Goal: Task Accomplishment & Management: Manage account settings

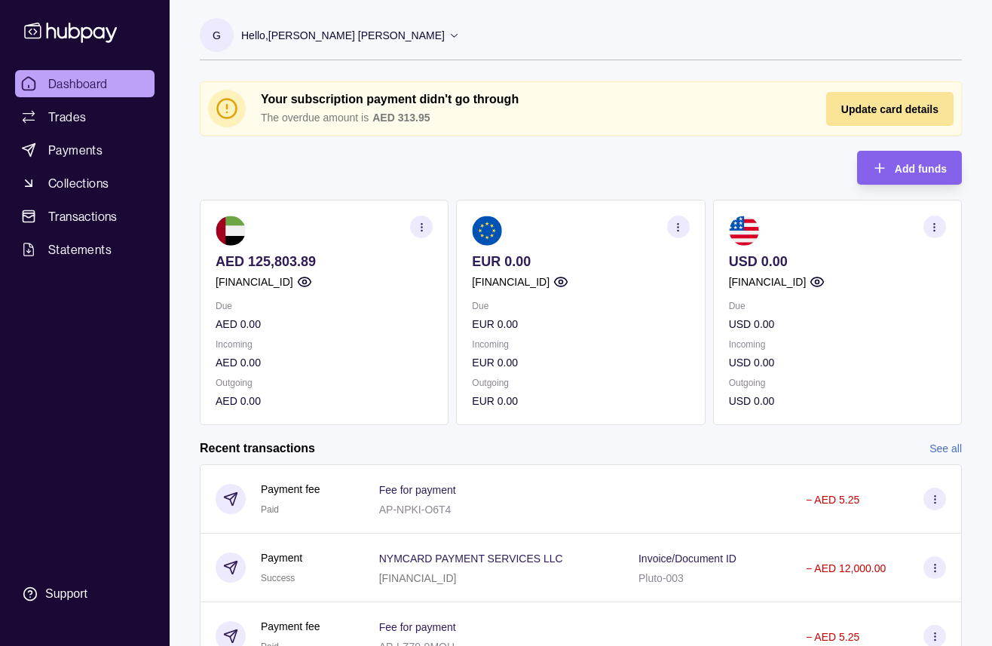
click at [921, 113] on span "Update card details" at bounding box center [889, 109] width 97 height 12
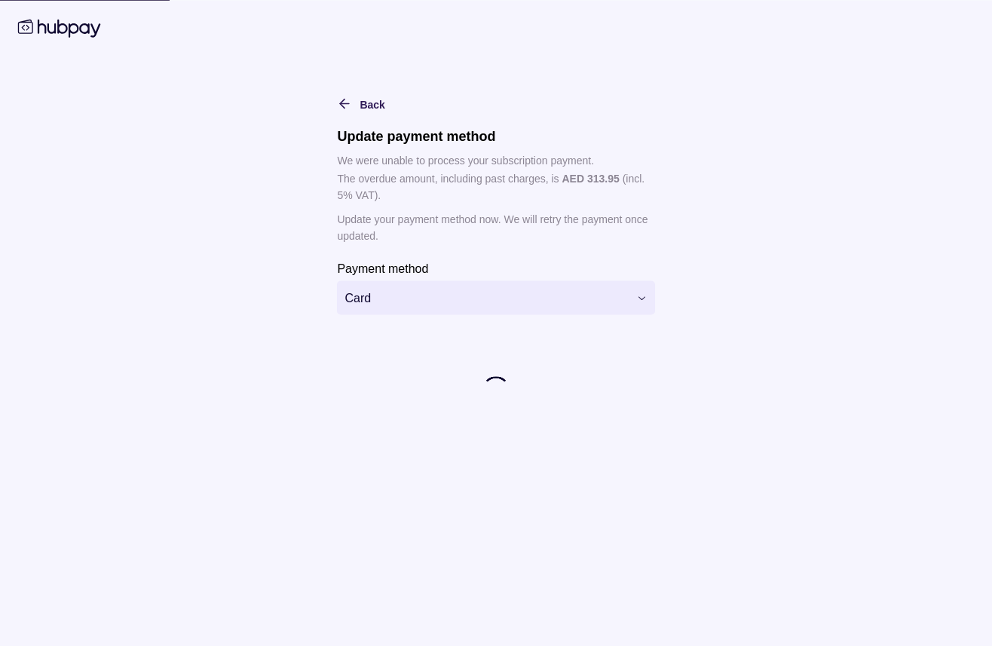
click at [438, 305] on html "Dashboard Trades Payments Collections Transactions Statements Support G Hello, …" at bounding box center [496, 428] width 992 height 856
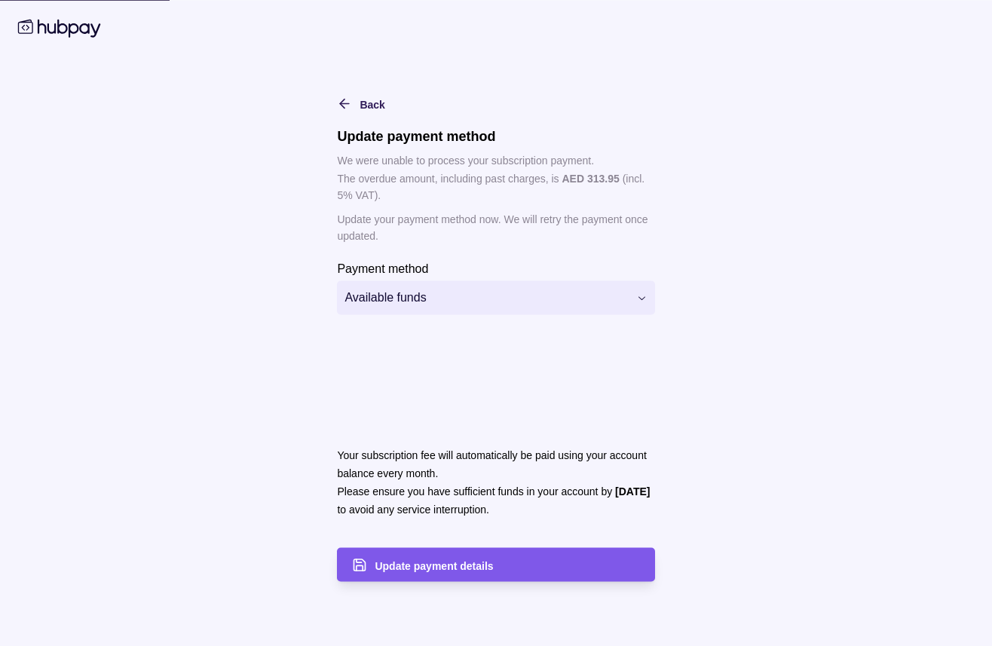
click at [419, 563] on span "Update payment details" at bounding box center [434, 565] width 118 height 12
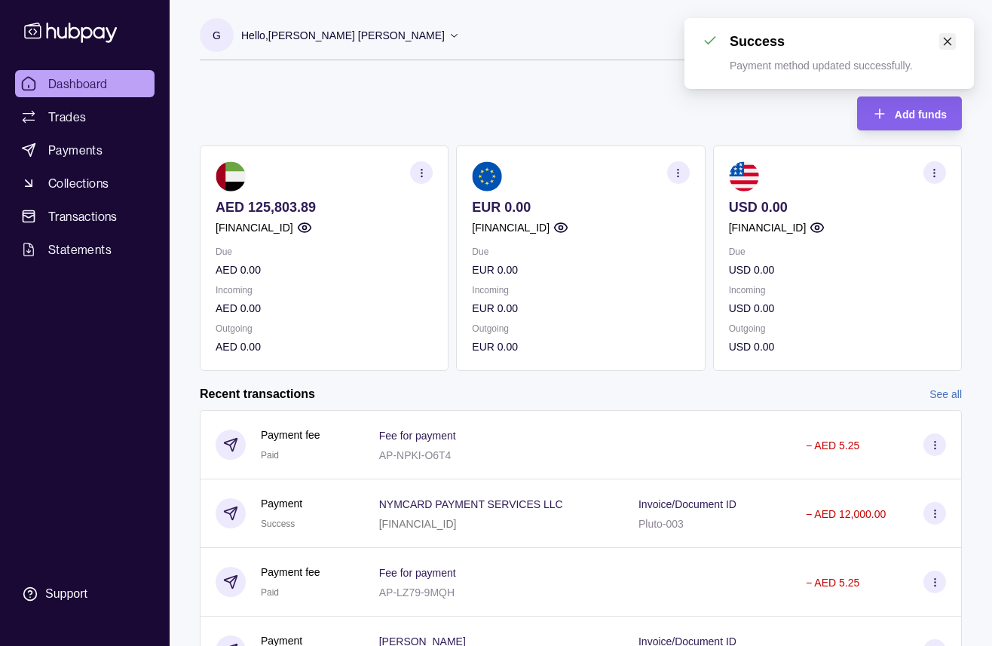
drag, startPoint x: 959, startPoint y: 35, endPoint x: 944, endPoint y: 40, distance: 15.0
click at [957, 36] on div "Success Payment method updated successfully." at bounding box center [828, 53] width 289 height 71
click at [944, 40] on icon "close" at bounding box center [947, 41] width 11 height 11
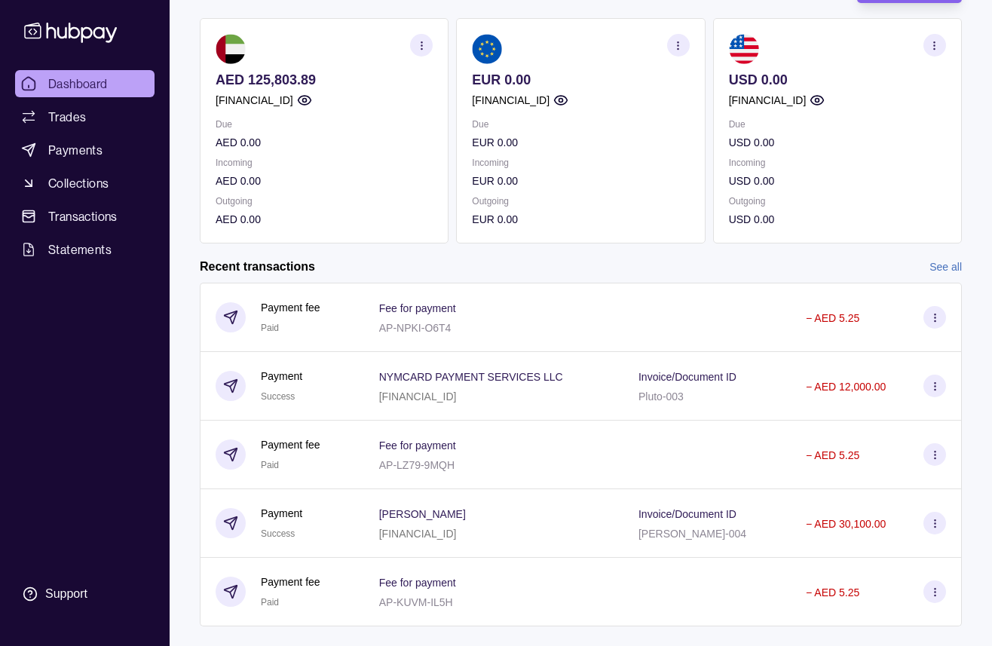
scroll to position [157, 0]
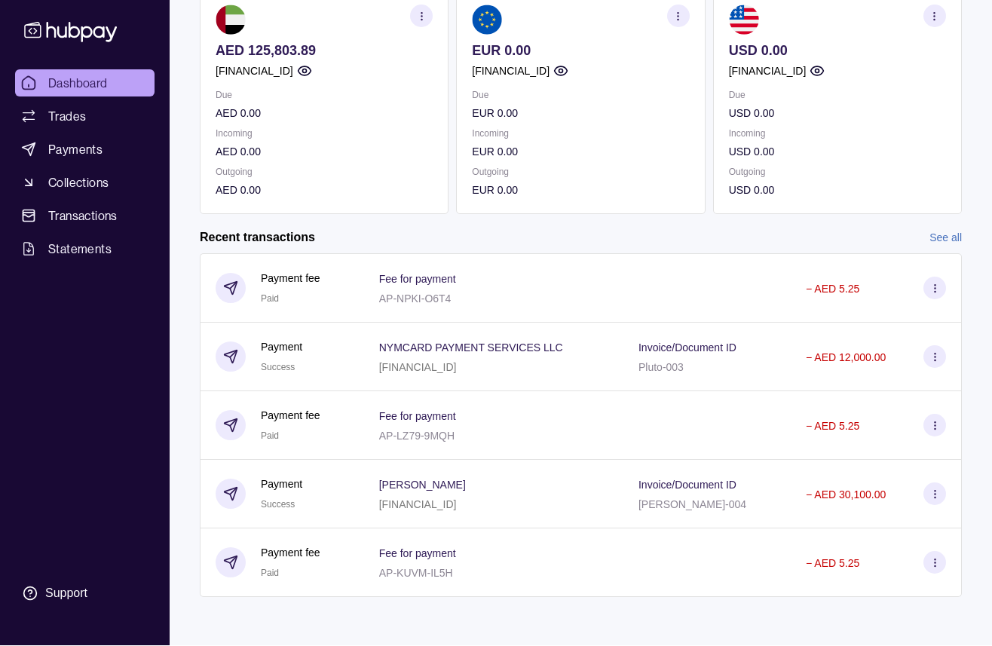
click at [941, 237] on link "See all" at bounding box center [945, 237] width 32 height 17
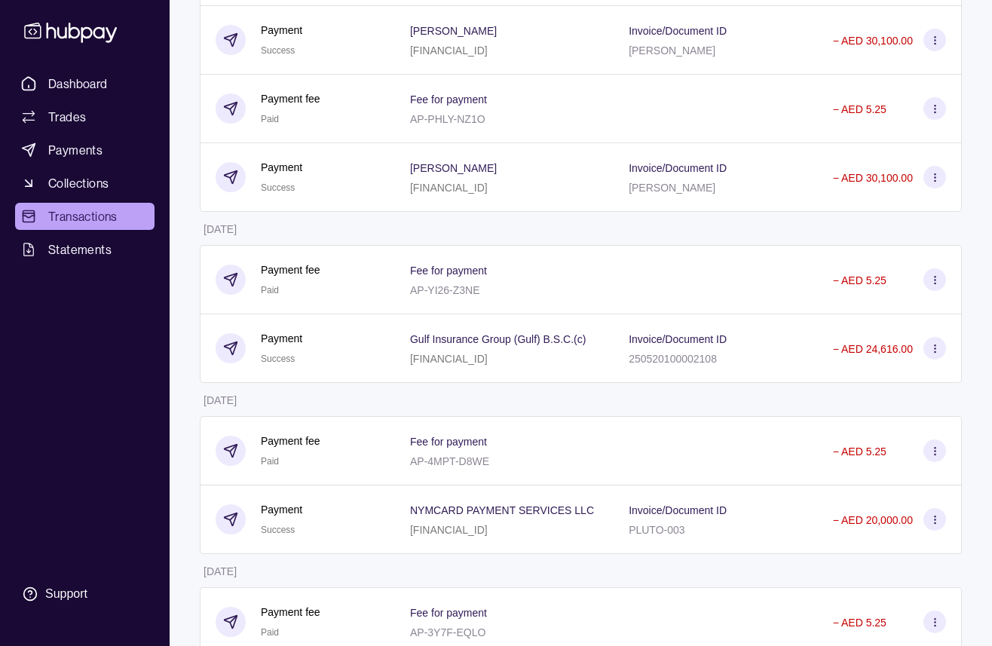
scroll to position [1248, 0]
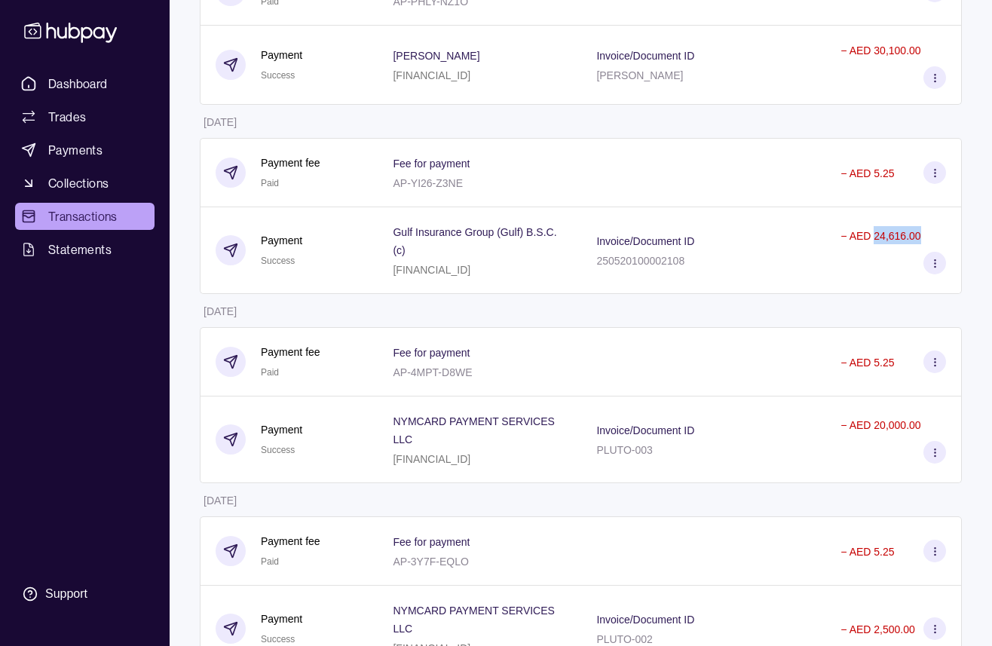
drag, startPoint x: 897, startPoint y: 235, endPoint x: 923, endPoint y: 236, distance: 26.4
click at [924, 236] on div "− AED 24,616.00" at bounding box center [893, 250] width 106 height 48
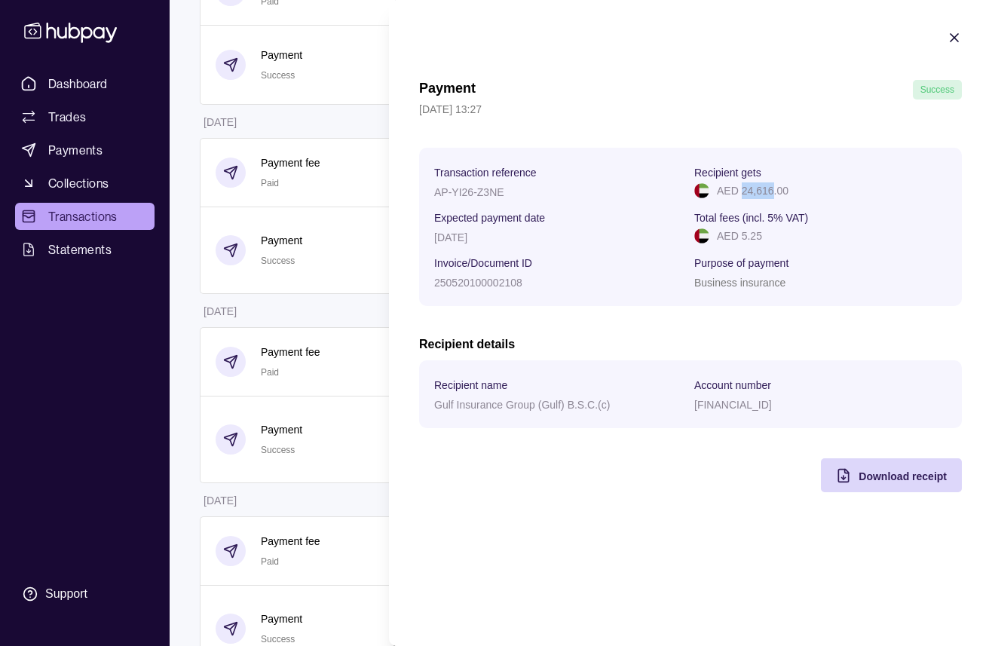
drag, startPoint x: 743, startPoint y: 192, endPoint x: 794, endPoint y: 197, distance: 51.5
click at [771, 194] on p "AED 24,616.00" at bounding box center [753, 190] width 72 height 17
copy p "24,616"
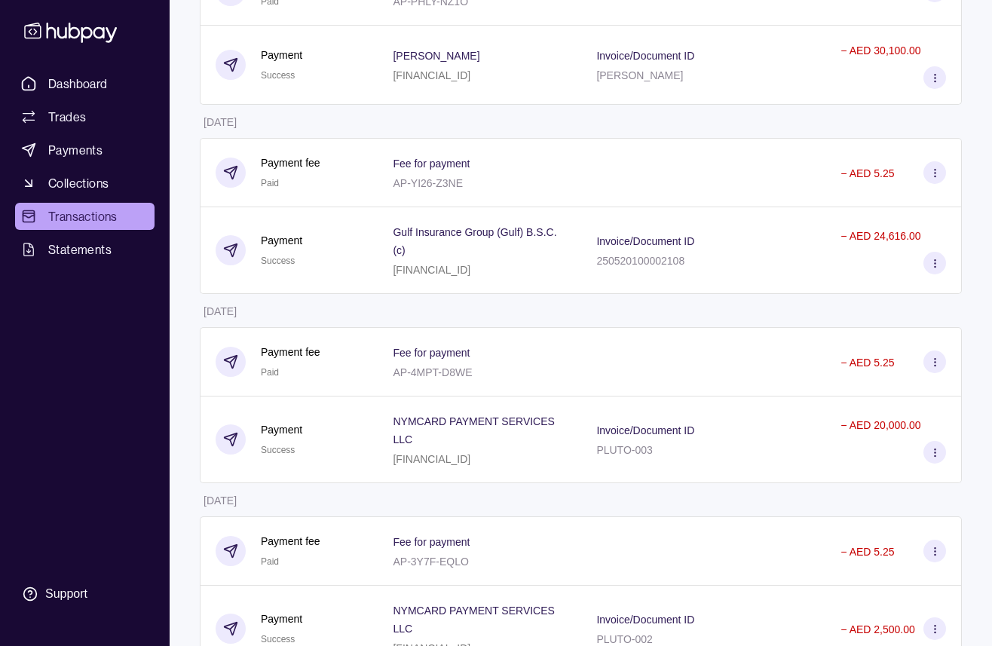
drag, startPoint x: 574, startPoint y: 325, endPoint x: 560, endPoint y: 310, distance: 20.3
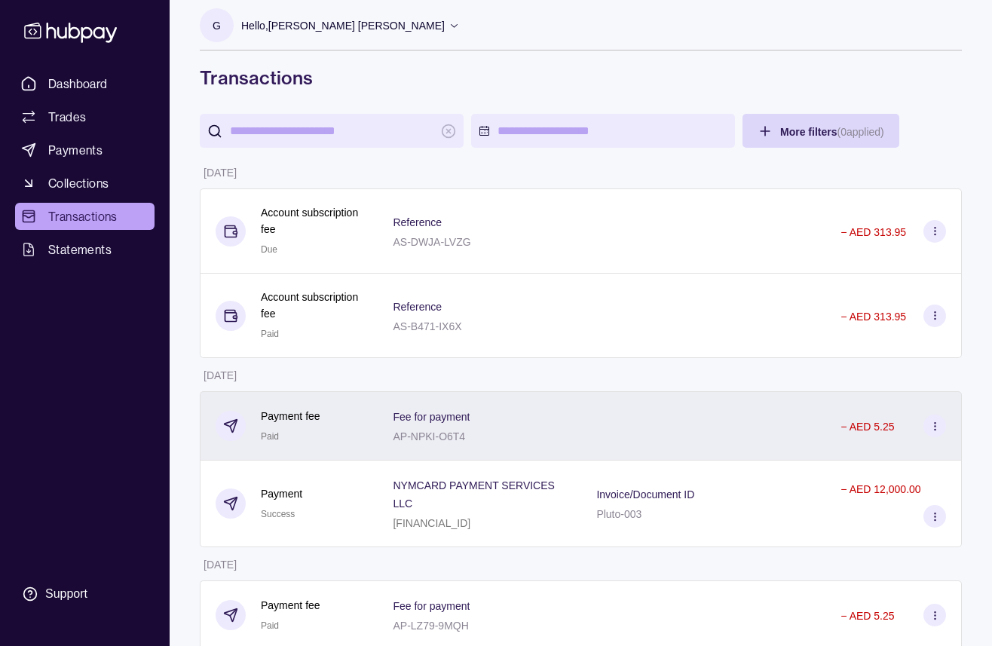
scroll to position [0, 0]
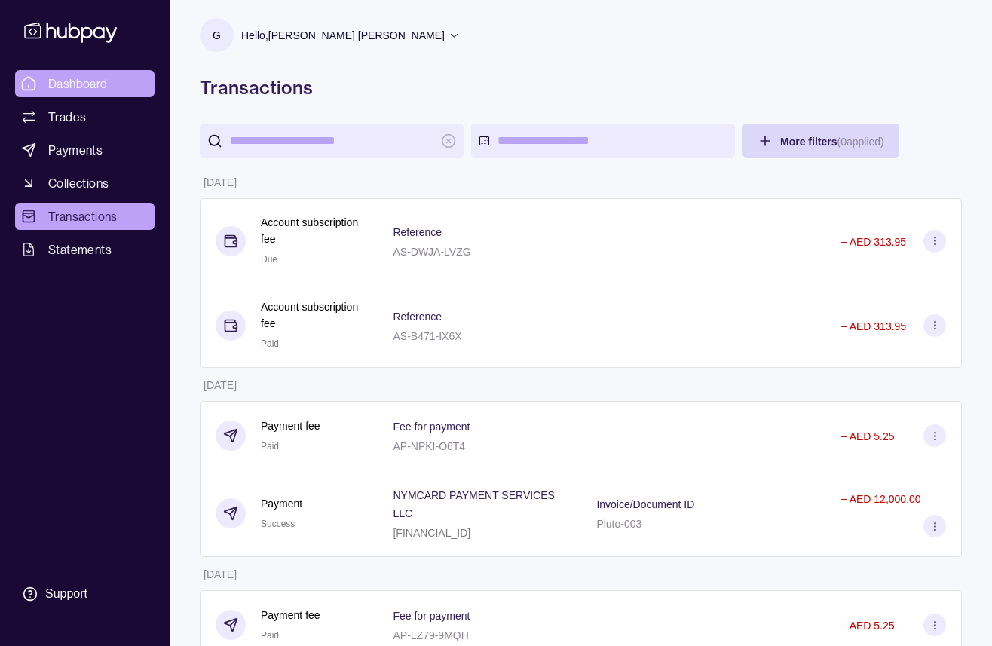
click at [79, 82] on span "Dashboard" at bounding box center [78, 84] width 60 height 18
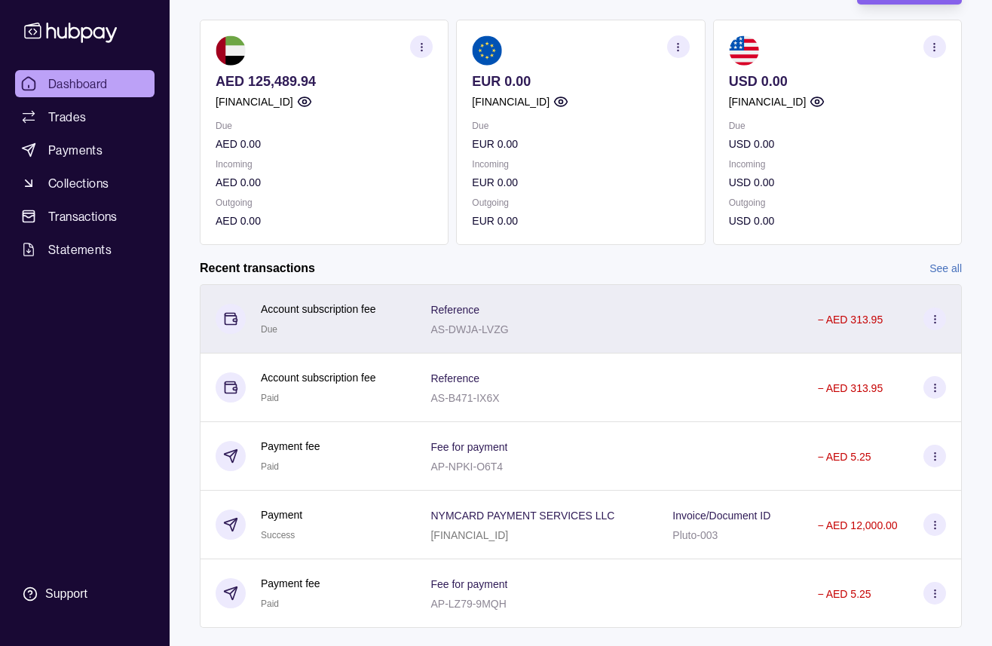
scroll to position [132, 0]
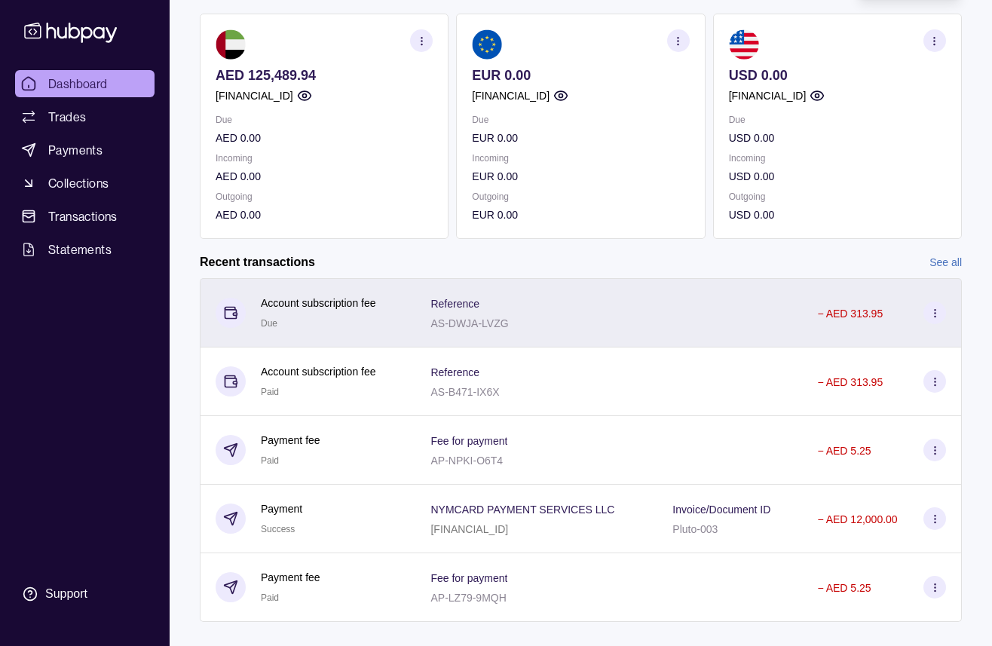
click at [516, 326] on div "Reference AS-DWJA-LVZG" at bounding box center [536, 313] width 212 height 38
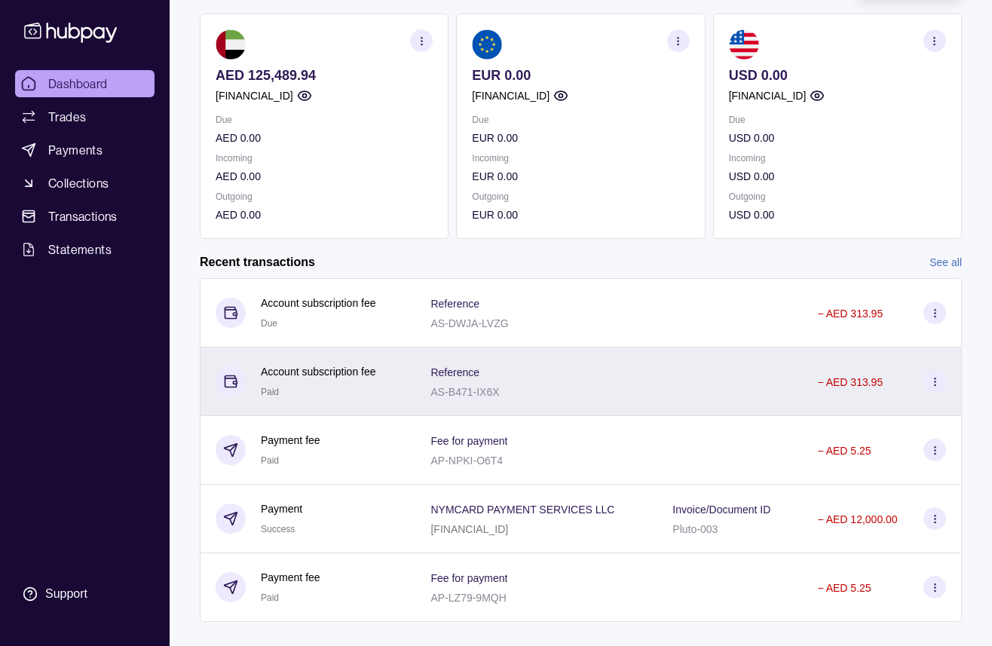
click at [216, 372] on html "Dashboard Trades Payments Collections Transactions Statements Support G Hello, …" at bounding box center [496, 269] width 992 height 802
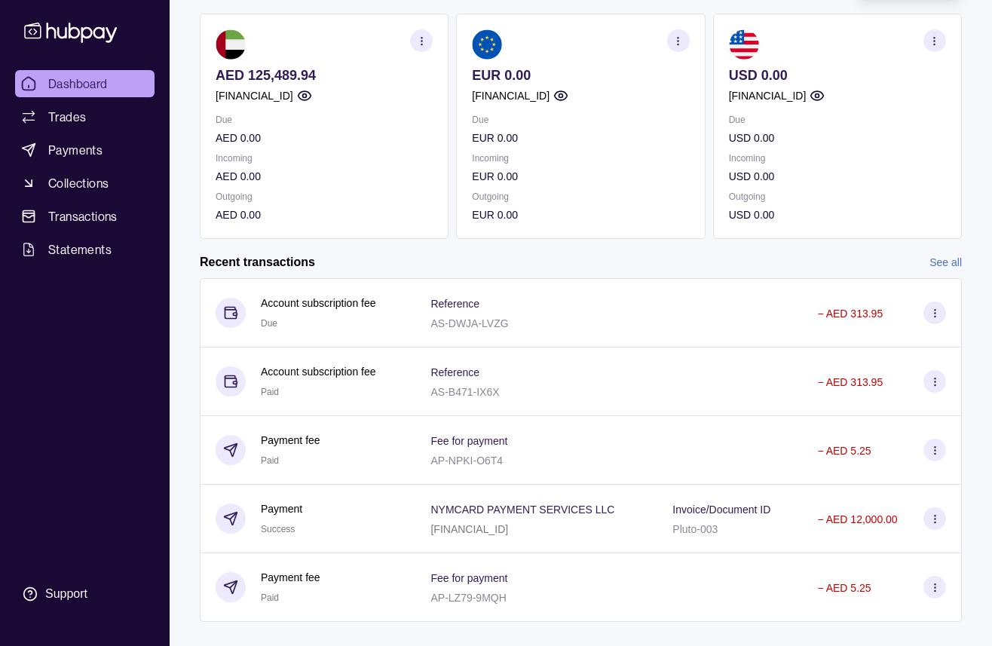
click at [308, 383] on div "Account subscription fee Paid" at bounding box center [318, 381] width 115 height 37
click at [323, 427] on html "Dashboard Trades Payments Collections Transactions Statements Support G Hello, …" at bounding box center [496, 269] width 992 height 802
click at [331, 341] on div "Account subscription fee Due" at bounding box center [308, 312] width 216 height 69
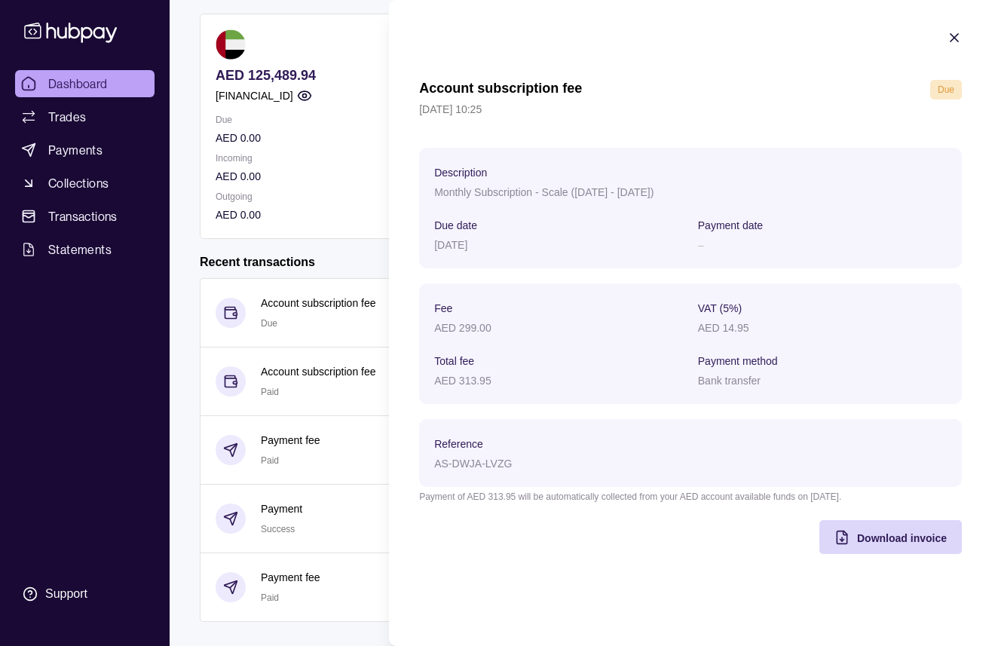
click at [366, 214] on html "Dashboard Trades Payments Collections Transactions Statements Support G Hello, …" at bounding box center [496, 269] width 992 height 802
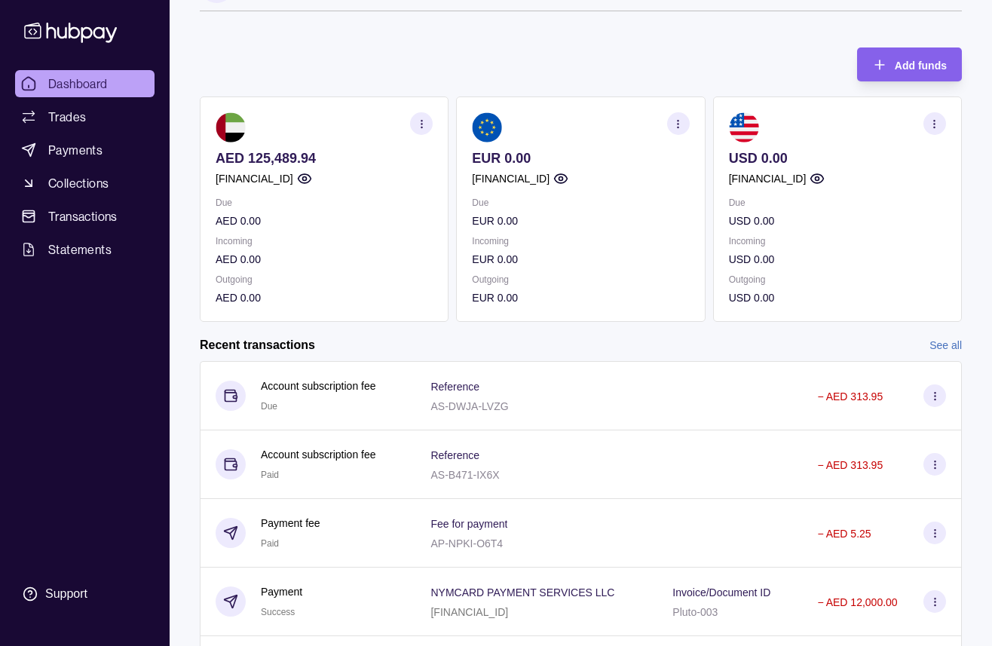
scroll to position [0, 0]
